Goal: Obtain resource: Obtain resource

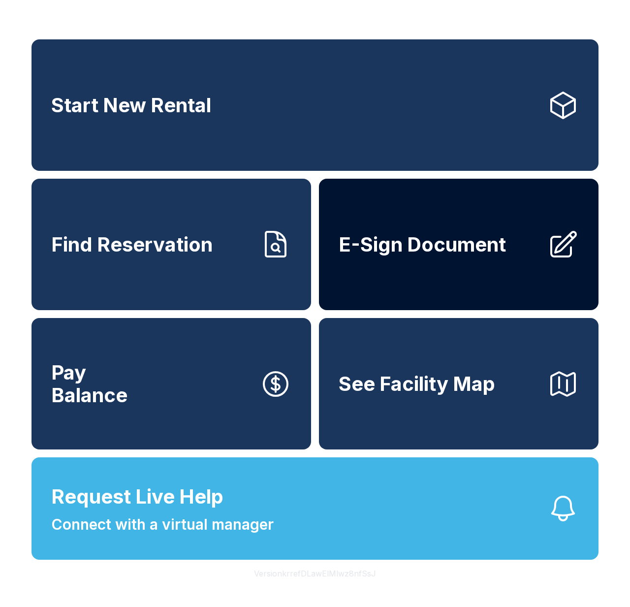
click at [381, 230] on link "E-Sign Document" at bounding box center [458, 244] width 279 height 131
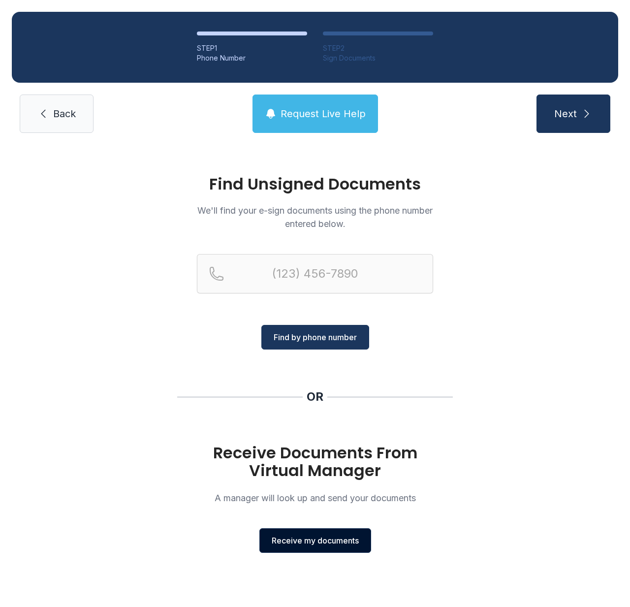
click at [308, 546] on span "Receive my documents" at bounding box center [315, 540] width 87 height 12
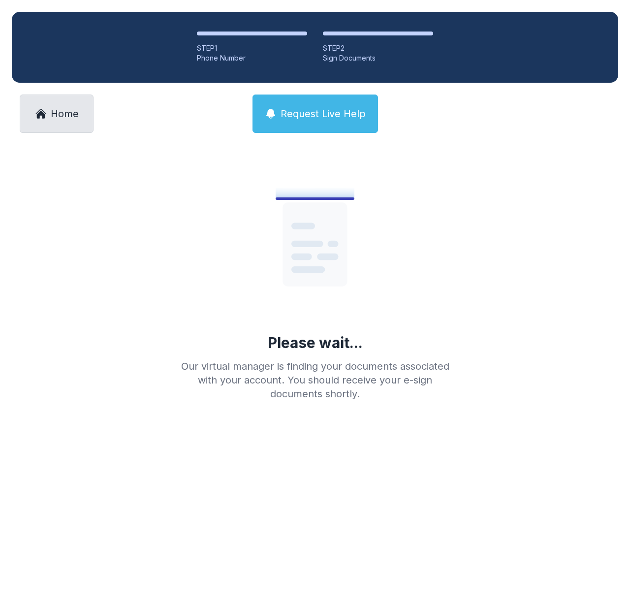
click at [57, 107] on span "Home" at bounding box center [65, 114] width 28 height 14
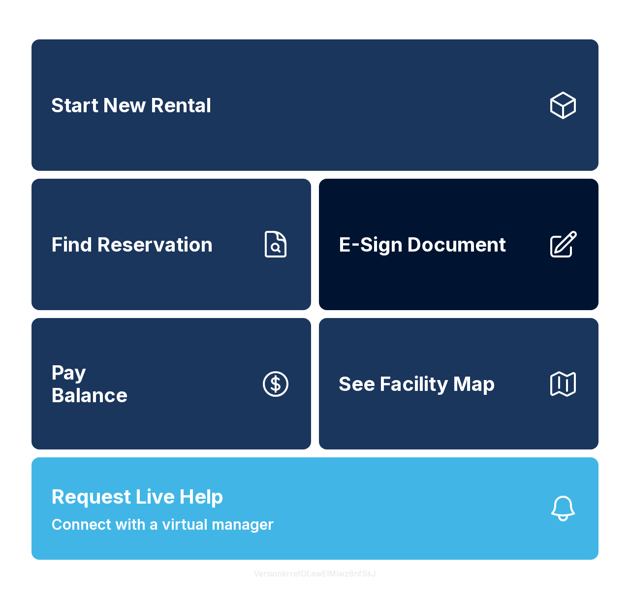
click at [391, 285] on link "E-Sign Document" at bounding box center [458, 244] width 279 height 131
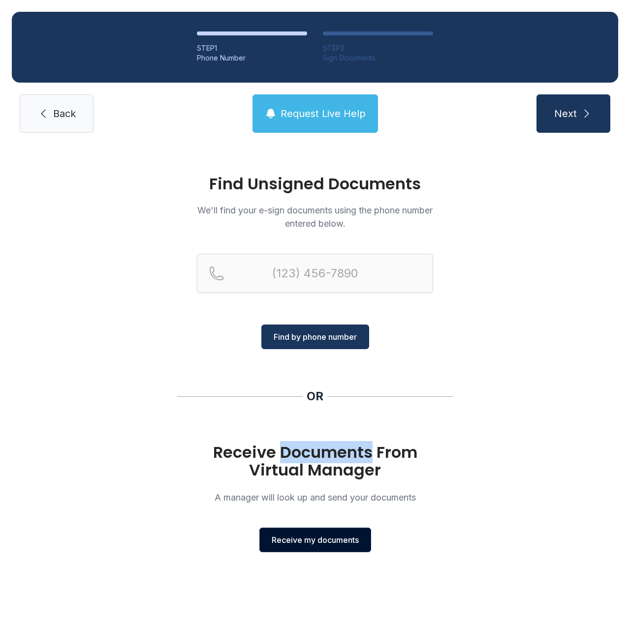
click at [280, 538] on span "Receive my documents" at bounding box center [315, 540] width 87 height 12
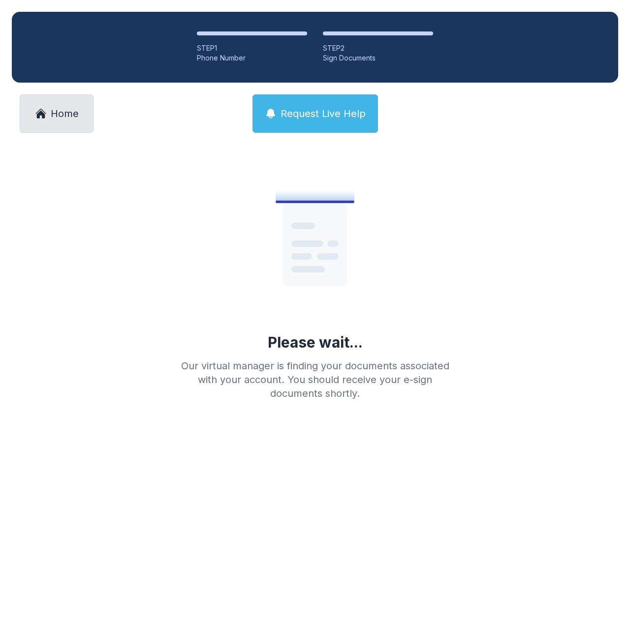
click at [85, 109] on link "Home" at bounding box center [57, 113] width 74 height 38
